Goal: Navigation & Orientation: Go to known website

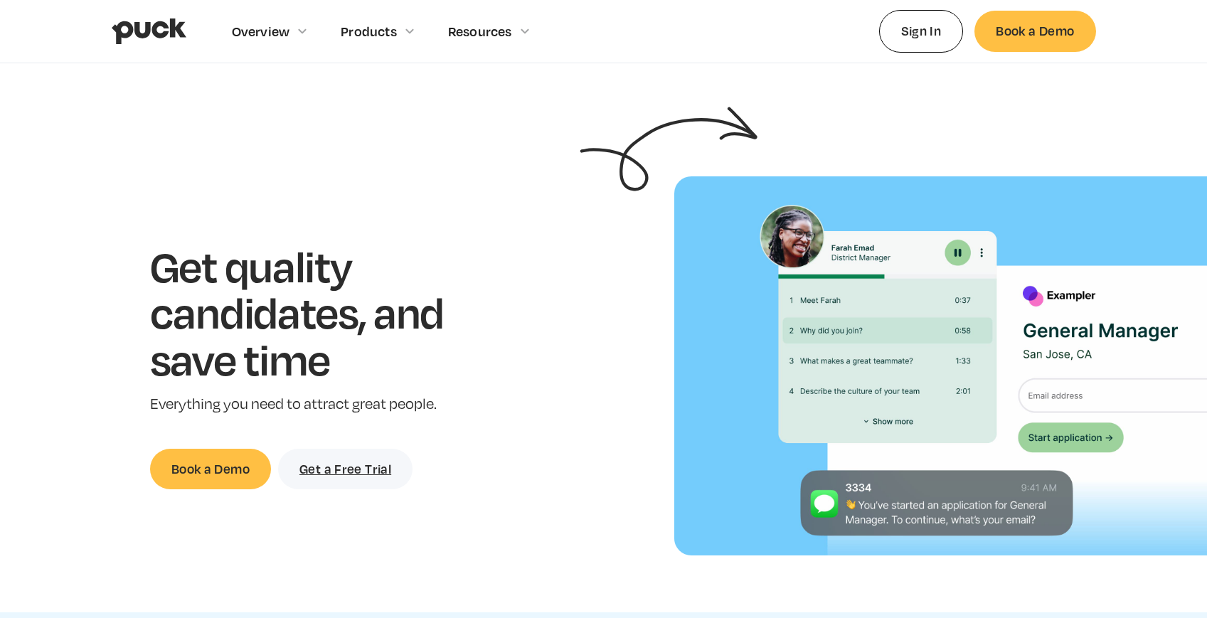
click at [166, 26] on img "home" at bounding box center [149, 31] width 75 height 27
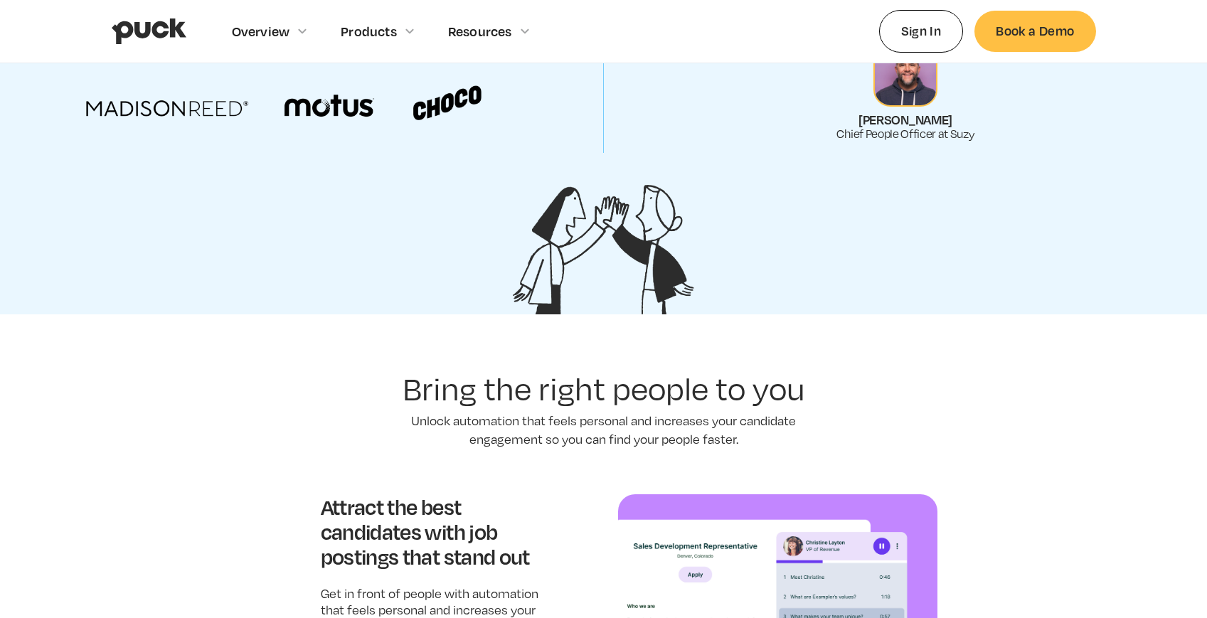
scroll to position [843, 0]
